Goal: Task Accomplishment & Management: Manage account settings

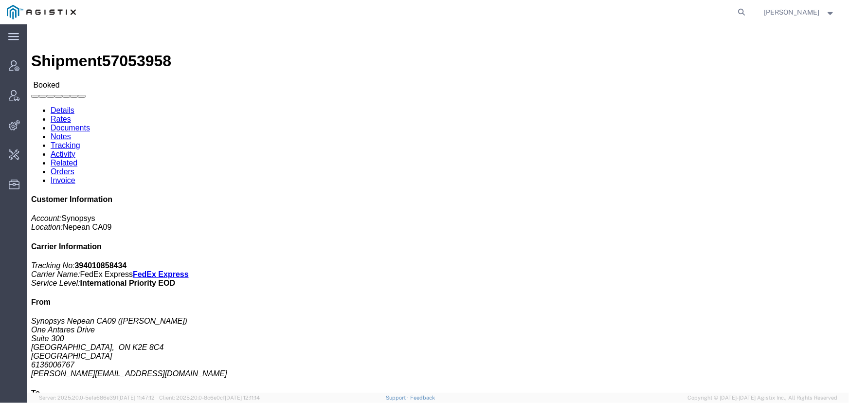
scroll to position [1110, 0]
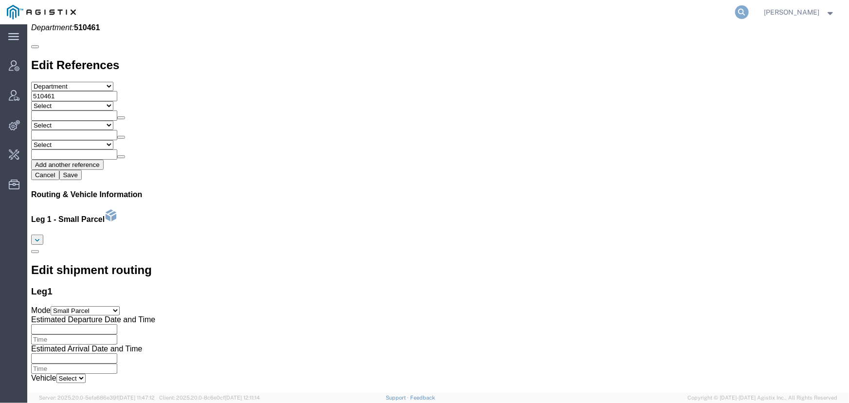
click at [740, 12] on icon at bounding box center [742, 12] width 14 height 14
type input "offline@pgw.com"
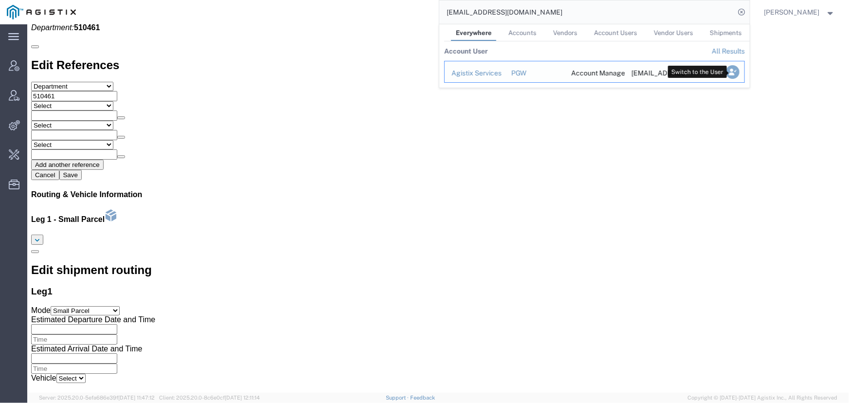
click at [739, 70] on icon "Search Results" at bounding box center [733, 72] width 14 height 14
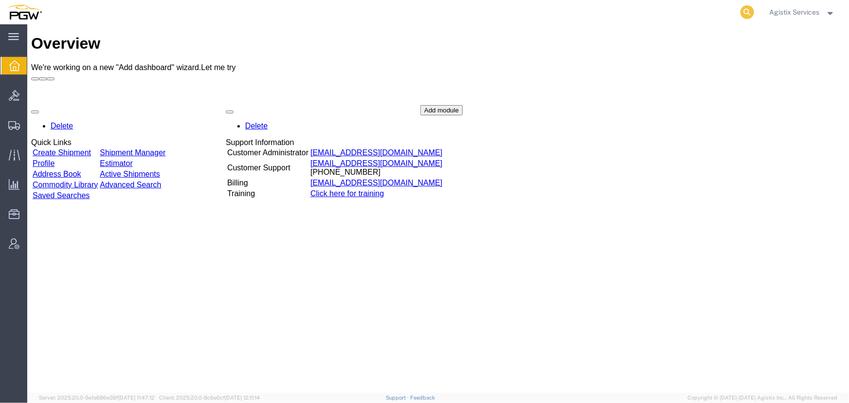
click at [743, 12] on icon at bounding box center [748, 12] width 14 height 14
type input "923106518"
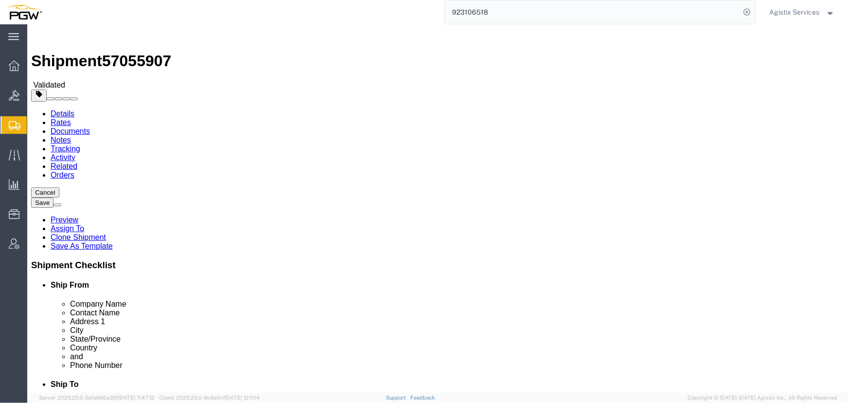
select select "28509"
select select "28523"
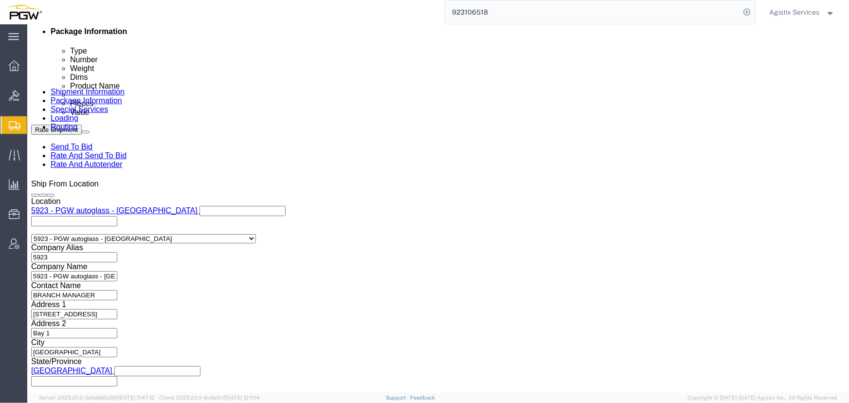
scroll to position [619, 0]
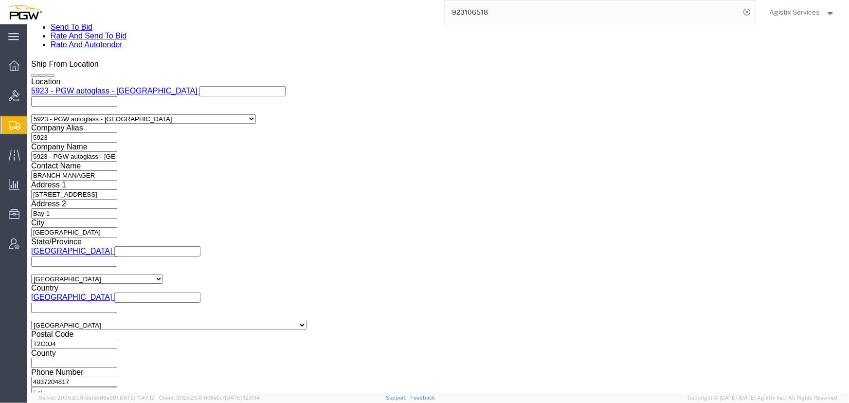
click select "Select Air Less than Truckload Multi-Leg Ocean Freight Rail Small Parcel Truckl…"
select select "LTL"
click select "Select Air Less than Truckload Multi-Leg Ocean Freight Rail Small Parcel Truckl…"
click button "Rate Shipment"
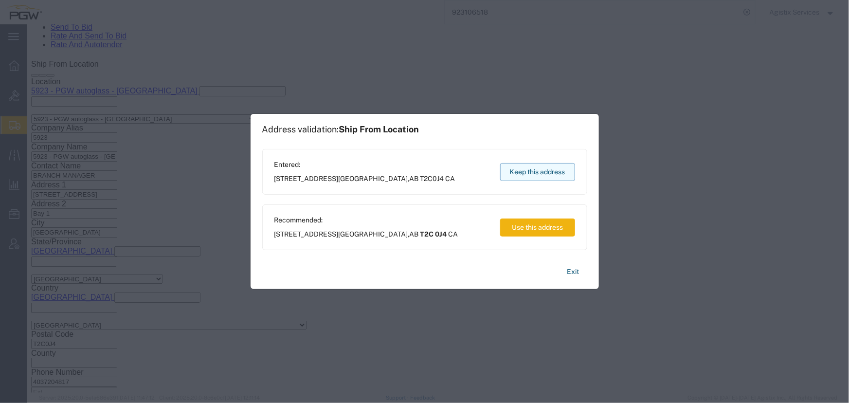
click at [537, 174] on button "Keep this address" at bounding box center [537, 172] width 75 height 18
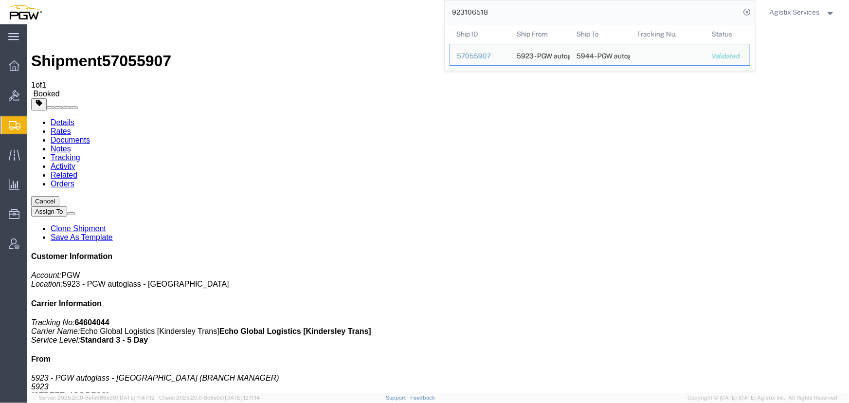
drag, startPoint x: 541, startPoint y: 13, endPoint x: 250, endPoint y: 19, distance: 291.1
click at [250, 19] on div "923106518 Ship ID Ship From Ship To Tracking Nu. Status Ship ID 57055907 Ship F…" at bounding box center [402, 12] width 707 height 24
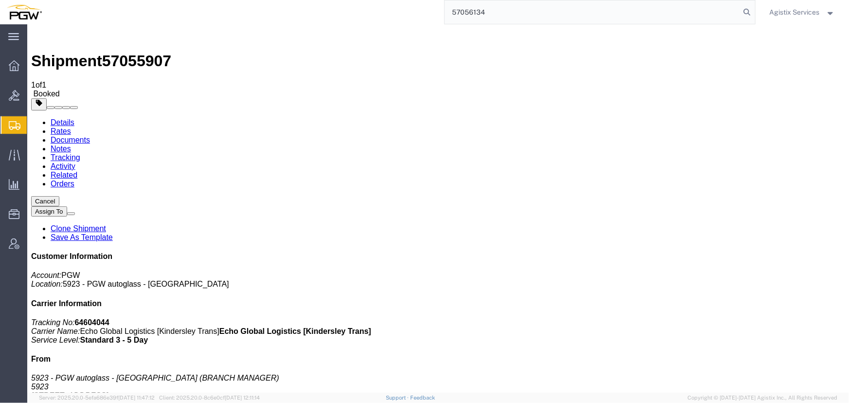
type input "57056134"
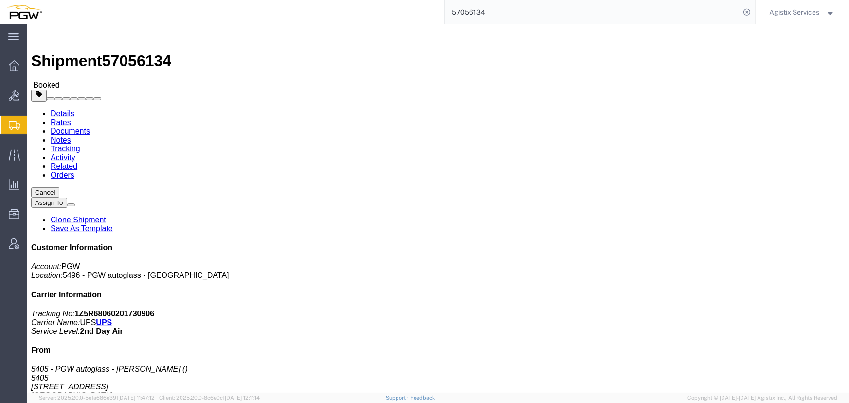
click span "button"
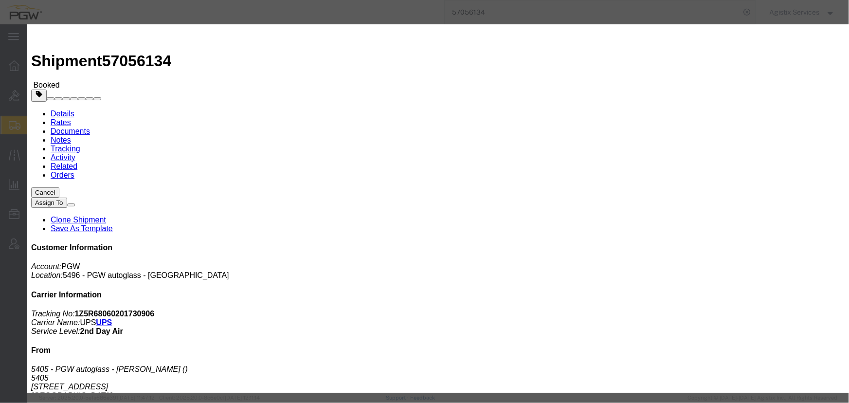
click div "Oct 09 2025 6:44 PM"
type input "10:00 AM"
click button "Apply"
click div "Oct 09 2025 9:44 PM"
type input "2:00 PM"
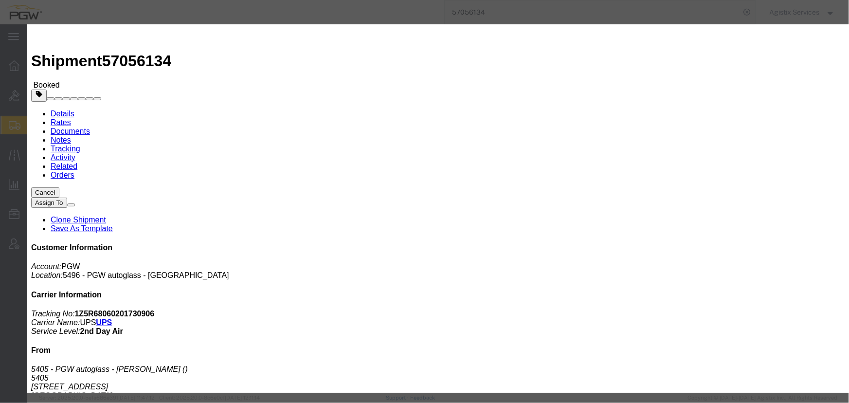
click button "Apply"
click button "Save"
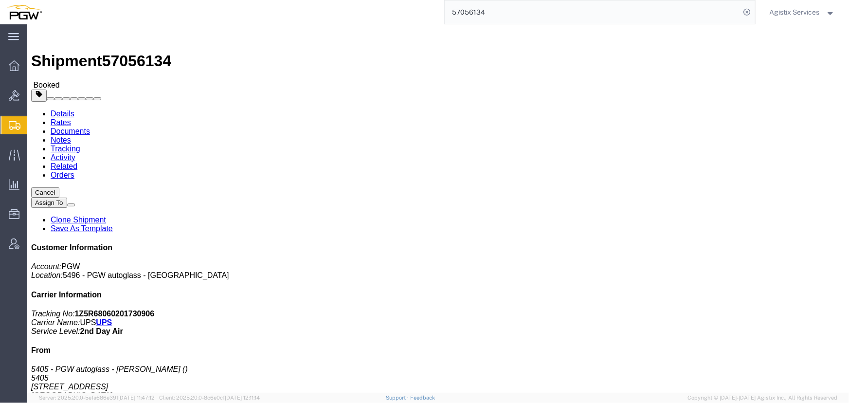
click button "Close"
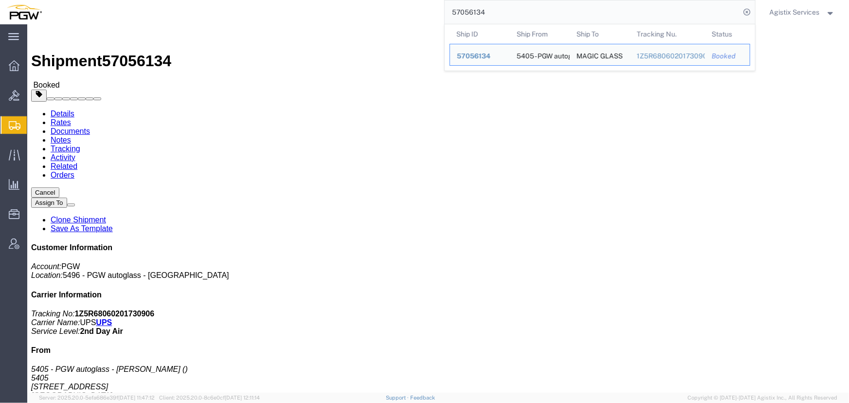
drag, startPoint x: 517, startPoint y: 14, endPoint x: 217, endPoint y: 0, distance: 300.6
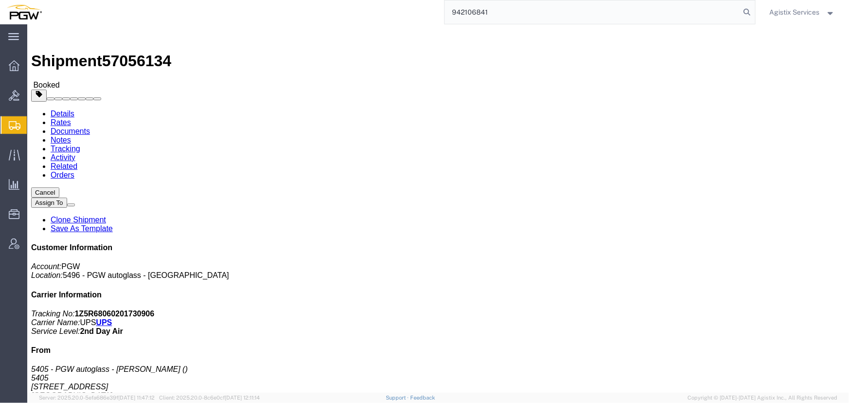
type input "942106841"
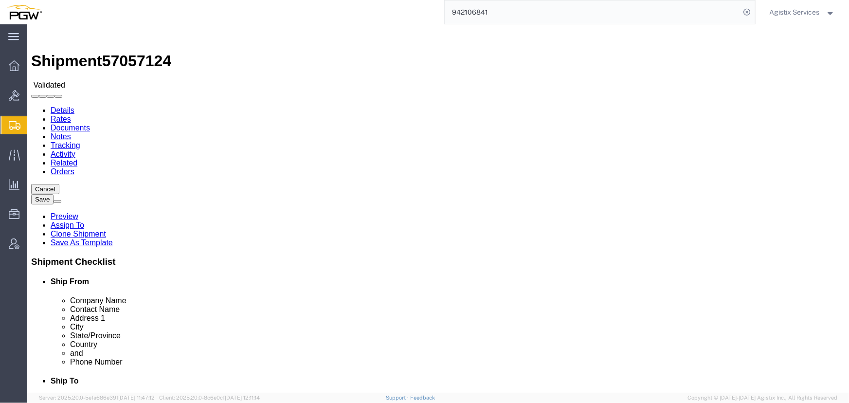
select select "28521"
select select "28529"
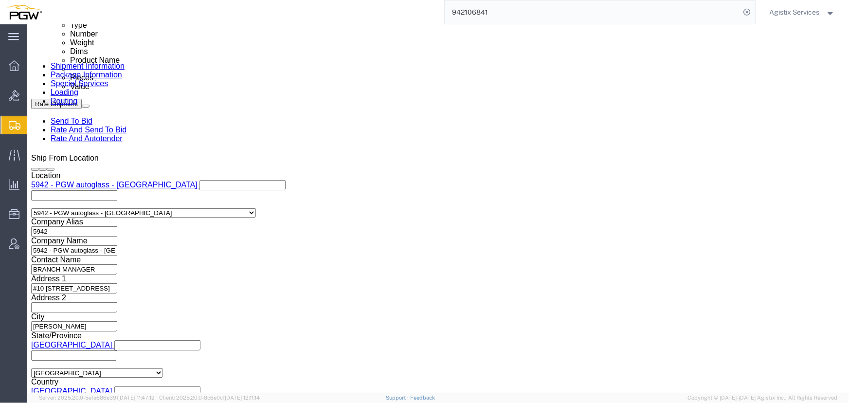
scroll to position [530, 0]
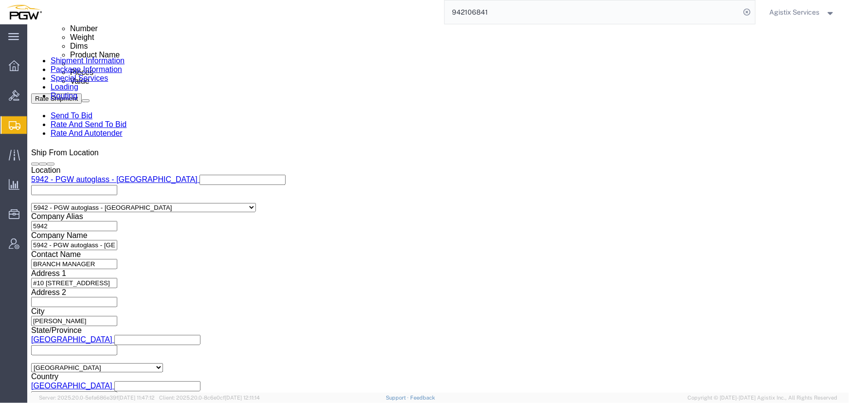
click input "839 2009636 942-1266766 942-1266788 942-1266802 942-1266879 942-1266884 942-126…"
type input "839 2009636 942-1266766 942-1266788"
click button "Add reference"
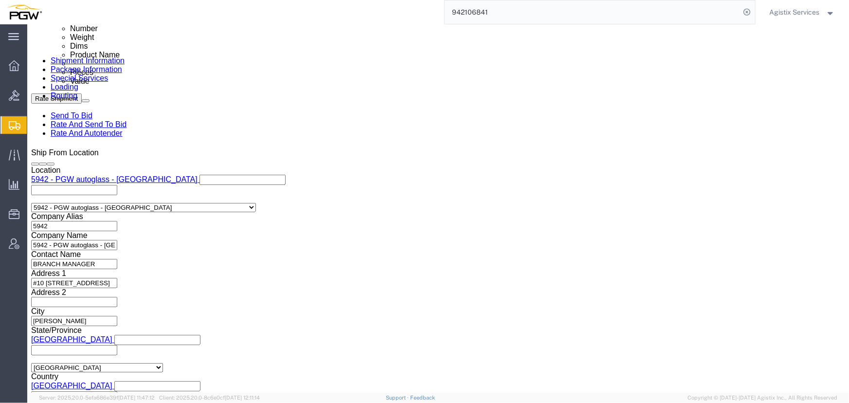
click select "Select Account Type Activity ID Airline Appointment Number ASN Batch Request # …"
select select "PRONUMBER"
click select "Select Account Type Activity ID Airline Appointment Number ASN Batch Request # …"
click input "text"
paste input "942-1266802 942-1266879 942-1266884 942-1266885 942-1266898 942-1266906 942-126…"
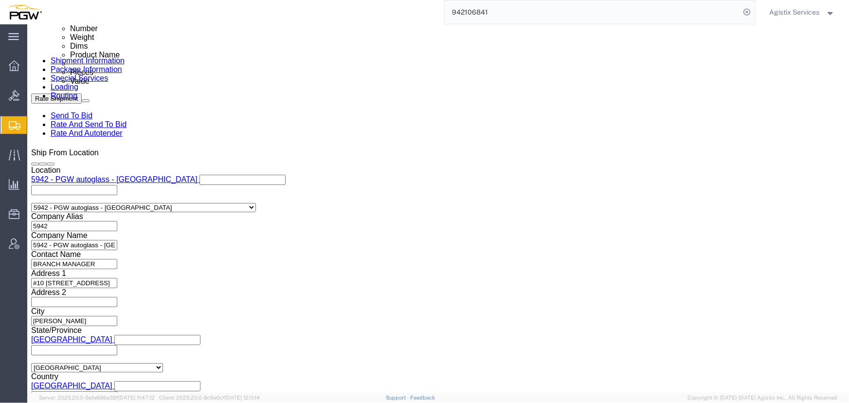
scroll to position [0, 256]
click input "942-1266802 942-1266879 942-1266884 942-1266885 942-1266898 942-1266906 942-126…"
click div "Select Account Type Activity ID Airline Appointment Number ASN Batch Request # …"
click input "942-1266802 942-1266879 942-1266884 942-1266885 942-1266898 942-1266906 942-126…"
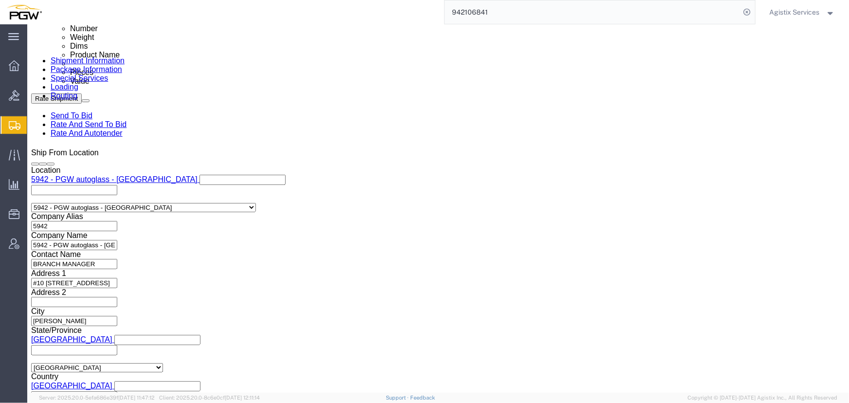
scroll to position [0, 58]
type input "942-1266802 942-1266879 942-1266884"
click button "Add reference"
click select "Select Account Type Activity ID Airline Appointment Number ASN Batch Request # …"
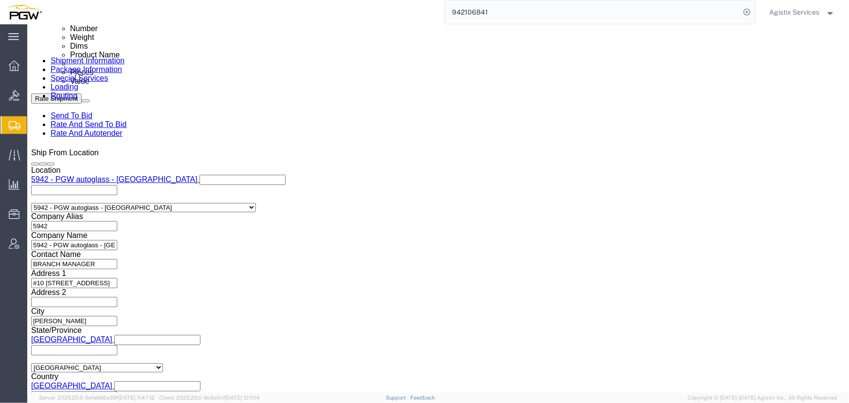
select select "PRONUMBER"
click select "Select Account Type Activity ID Airline Appointment Number ASN Batch Request # …"
click input "text"
paste input "942-1266885 942-1266898 942-1266906 942-1266907 942-1266"
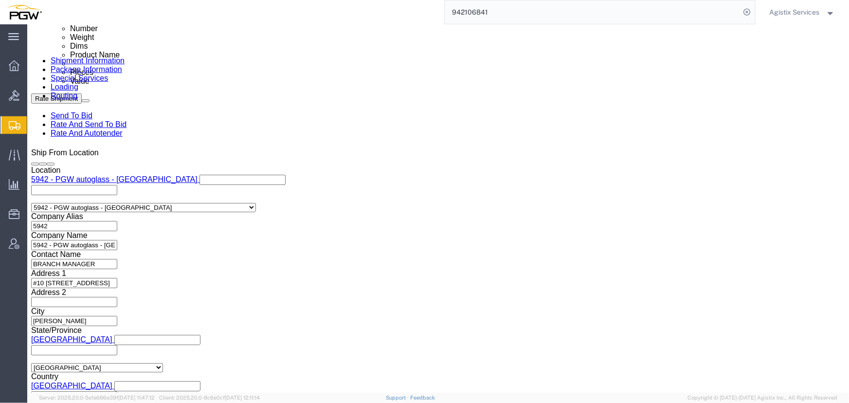
type input "942-1266885 942-1266898 942-1266906 942-1266907 942-1266"
click button "Add reference"
click select "Select Account Type Activity ID Airline Appointment Number ASN Batch Request # …"
select select "PRONUMBER"
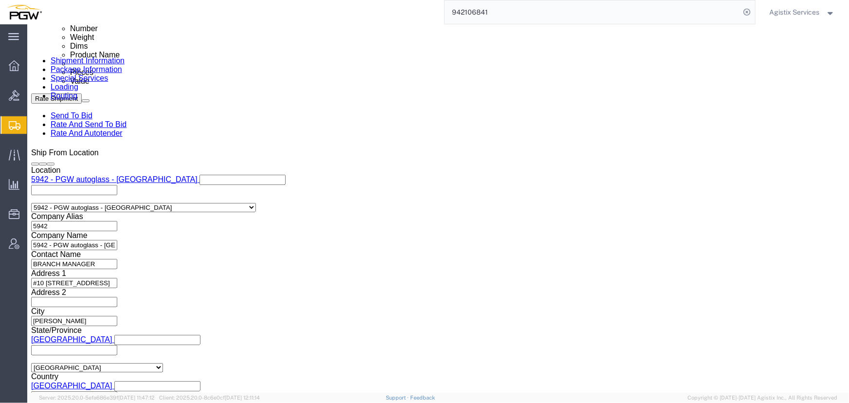
click select "Select Account Type Activity ID Airline Appointment Number ASN Batch Request # …"
click input "942-1266885 942-1266898 942-1266906 942-1266907 942-1266"
type input "942-1266885 942-1266898 942-1266906"
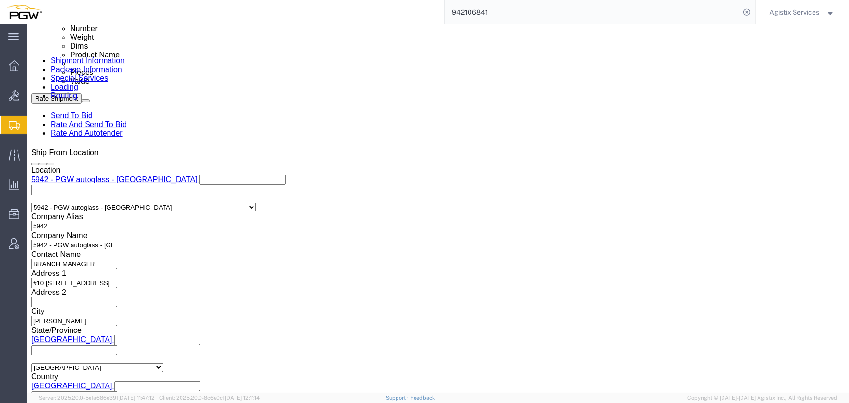
click input "text"
paste input "942-1266907 942-1266"
type input "942-1266907 942-1266"
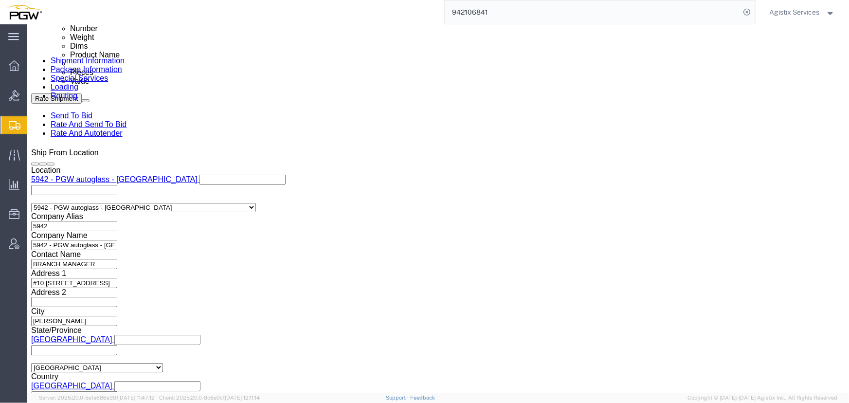
click select "Select Air Less than Truckload Multi-Leg Ocean Freight Rail Small Parcel Truckl…"
select select "LTL"
click select "Select Air Less than Truckload Multi-Leg Ocean Freight Rail Small Parcel Truckl…"
click button "Rate Shipment"
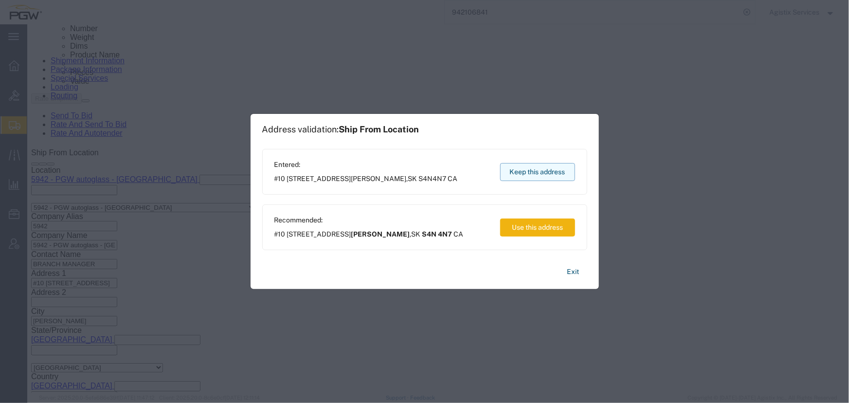
click at [530, 170] on button "Keep this address" at bounding box center [537, 172] width 75 height 18
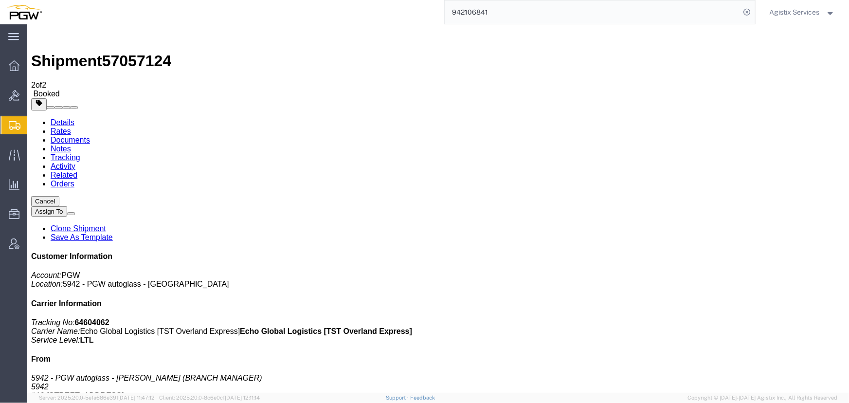
click at [811, 16] on span "Agistix Services" at bounding box center [795, 12] width 50 height 11
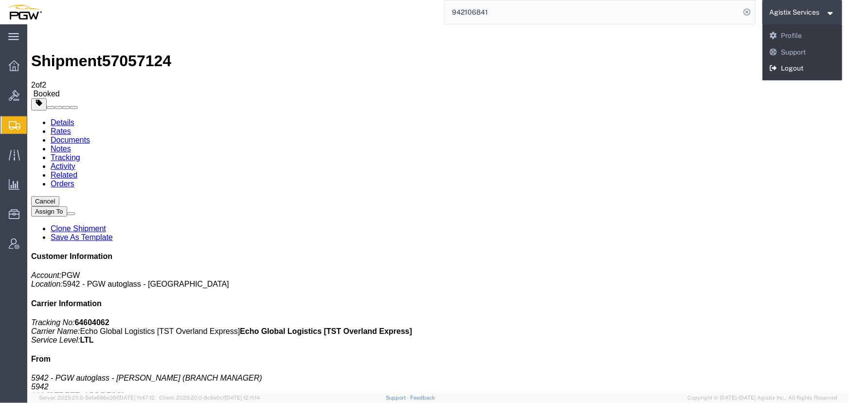
drag, startPoint x: 791, startPoint y: 65, endPoint x: 651, endPoint y: 0, distance: 153.9
click at [791, 65] on link "Logout" at bounding box center [803, 68] width 80 height 17
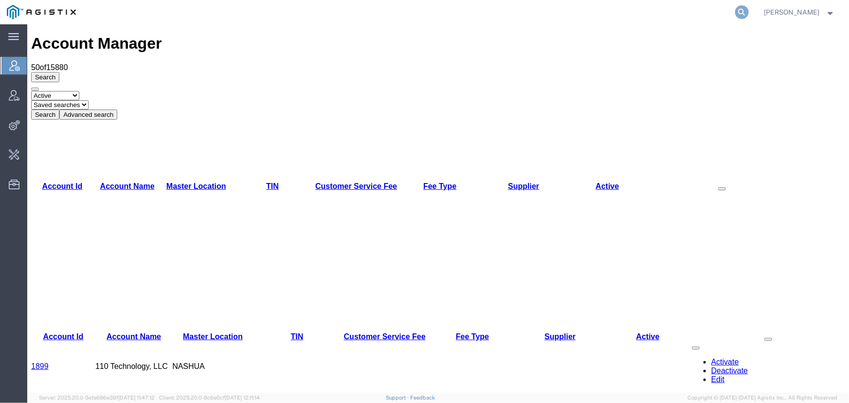
click at [745, 12] on icon at bounding box center [742, 12] width 14 height 14
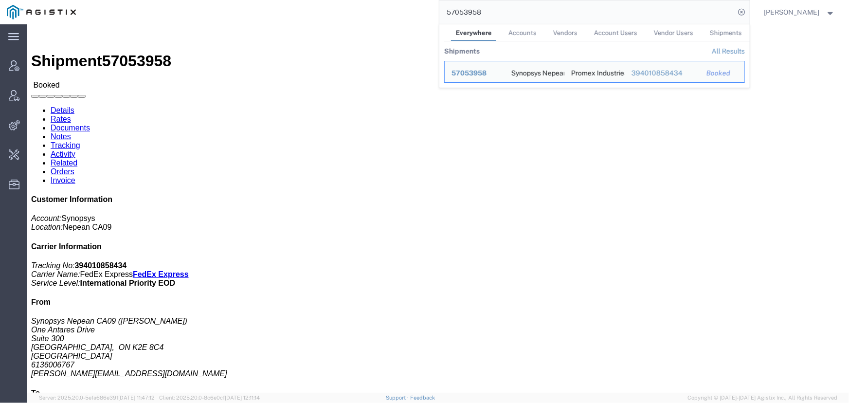
drag, startPoint x: 522, startPoint y: 10, endPoint x: 306, endPoint y: 19, distance: 216.3
click at [306, 19] on div "57053958 Everywhere Accounts Vendors Account Users Vendor Users Shipments Shipm…" at bounding box center [416, 12] width 667 height 24
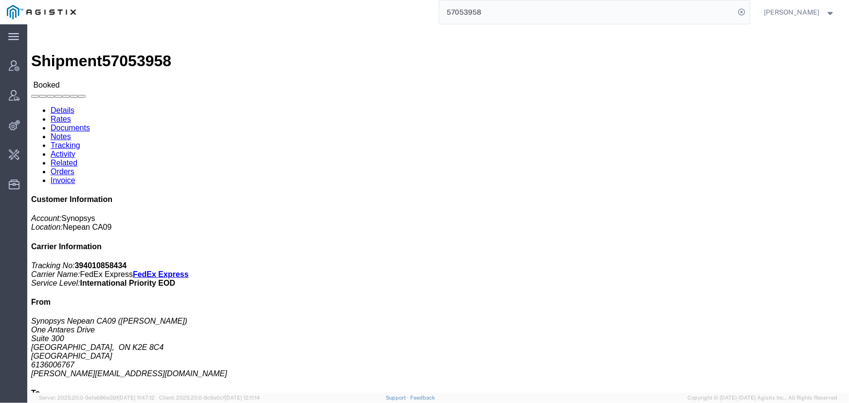
click at [521, 10] on input "57053958" at bounding box center [587, 11] width 296 height 23
drag, startPoint x: 254, startPoint y: 18, endPoint x: 248, endPoint y: 19, distance: 6.4
click at [248, 19] on div "57053958" at bounding box center [416, 12] width 667 height 24
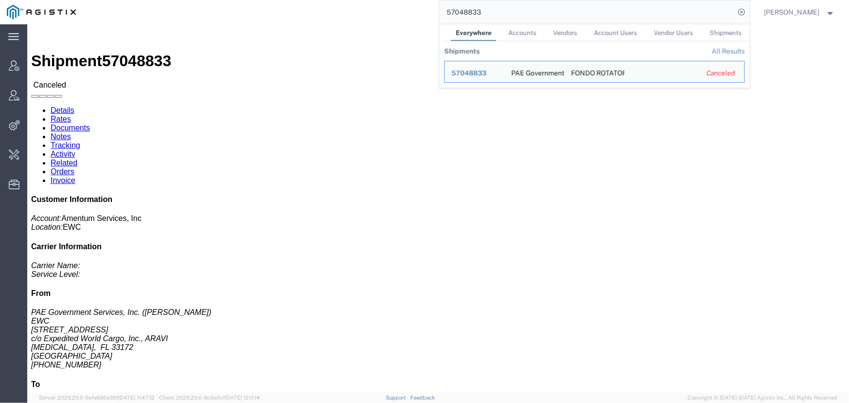
drag, startPoint x: 512, startPoint y: 6, endPoint x: 318, endPoint y: 10, distance: 194.2
click at [318, 10] on div "57048833 Everywhere Accounts Vendors Account Users Vendor Users Shipments Shipm…" at bounding box center [416, 12] width 667 height 24
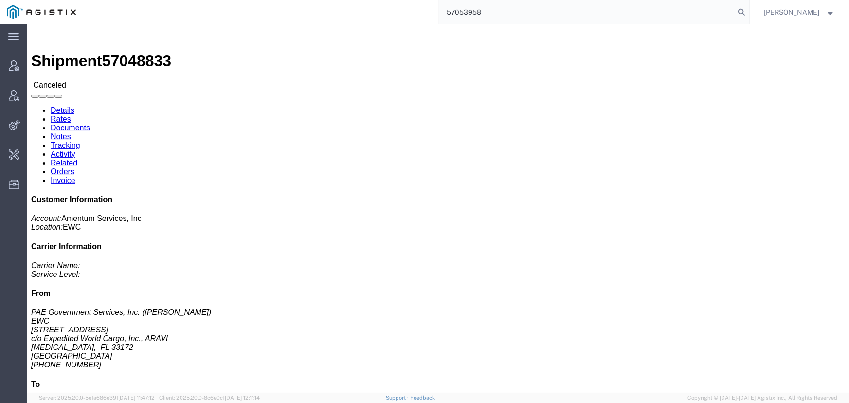
type input "57053958"
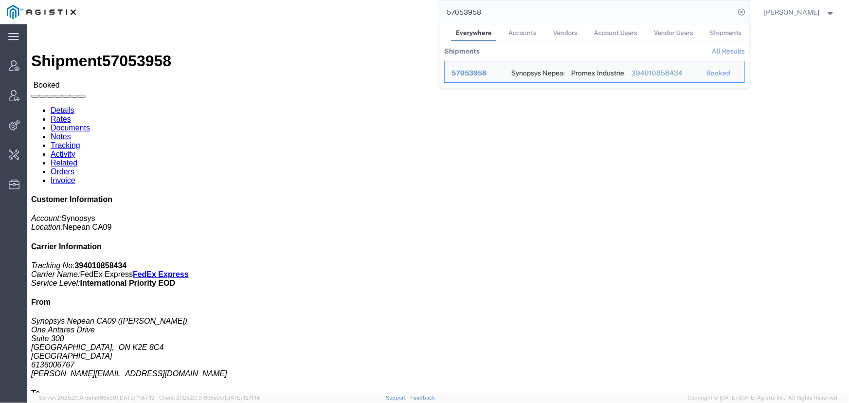
click link "Activity"
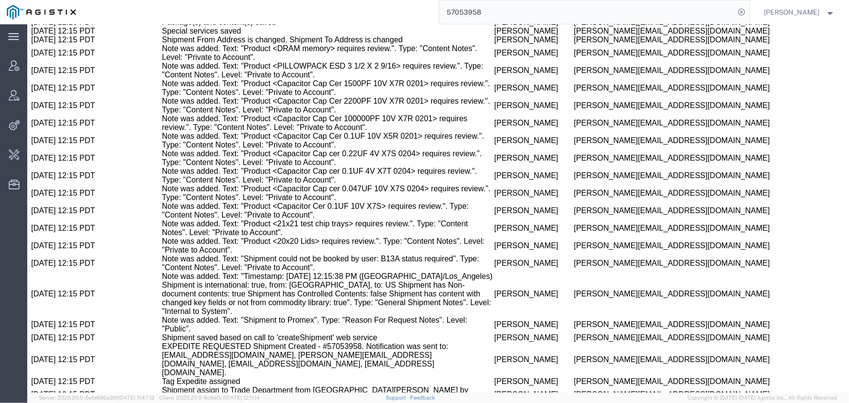
scroll to position [771, 0]
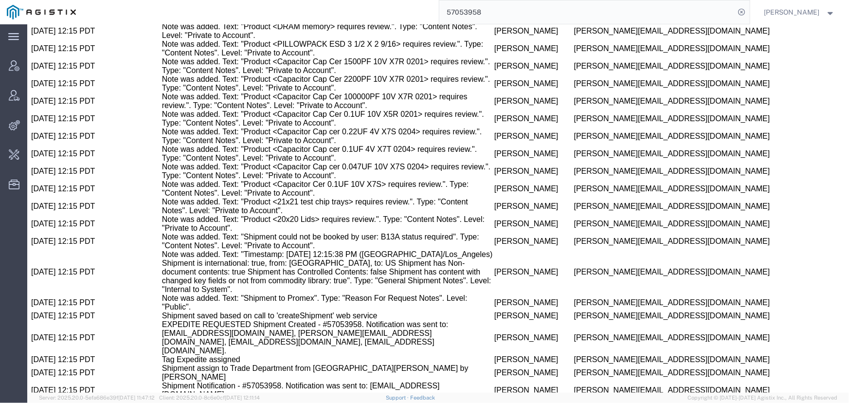
click at [795, 11] on span "[PERSON_NAME]" at bounding box center [792, 12] width 55 height 11
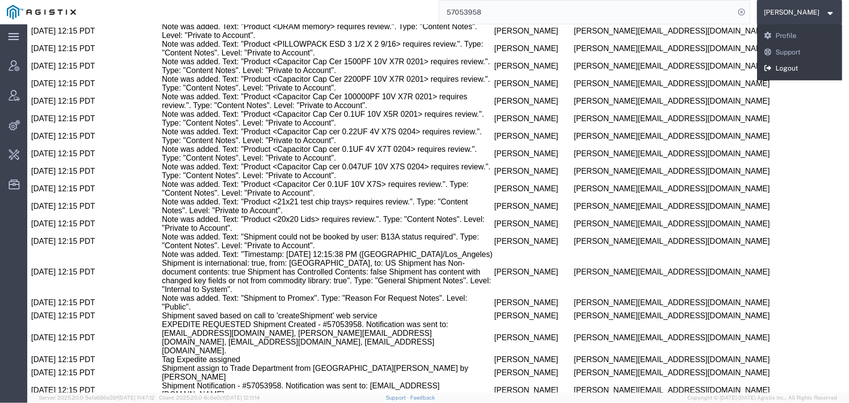
click at [790, 69] on link "Logout" at bounding box center [800, 68] width 86 height 17
